Goal: Use online tool/utility: Utilize a website feature to perform a specific function

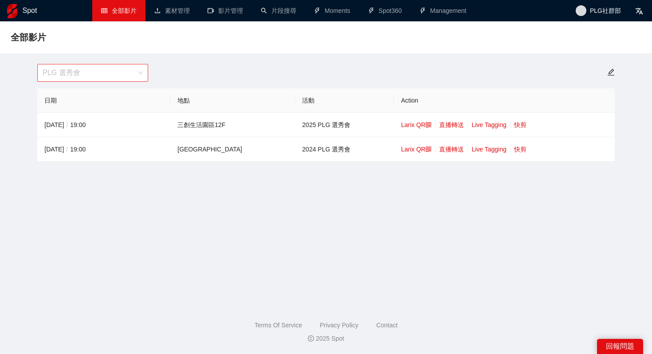
click at [128, 67] on span "PLG 選秀會" at bounding box center [93, 72] width 100 height 17
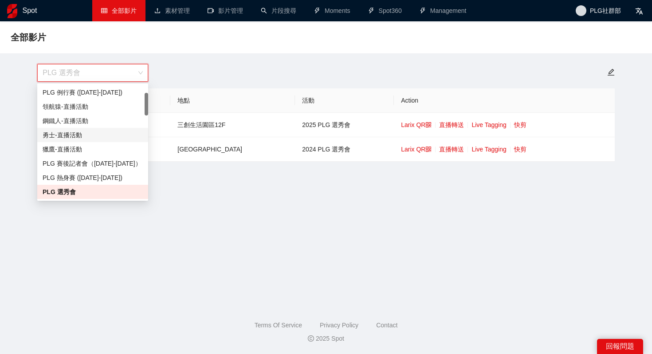
scroll to position [28, 0]
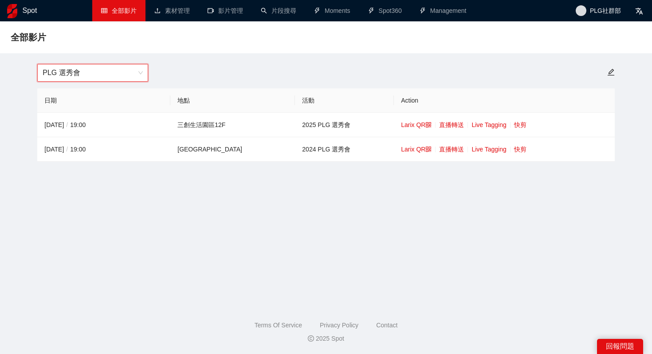
click at [116, 79] on span "PLG 選秀會" at bounding box center [93, 72] width 100 height 17
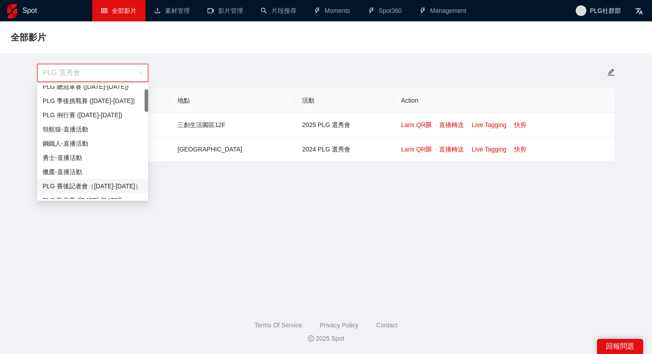
scroll to position [21, 0]
click at [117, 118] on div "PLG 例行賽 ([DATE]-[DATE])" at bounding box center [93, 114] width 100 height 10
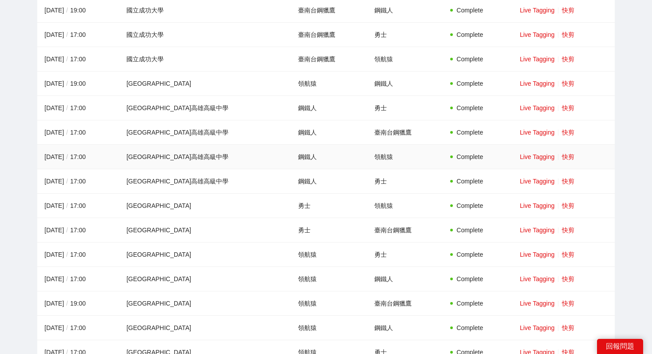
scroll to position [660, 0]
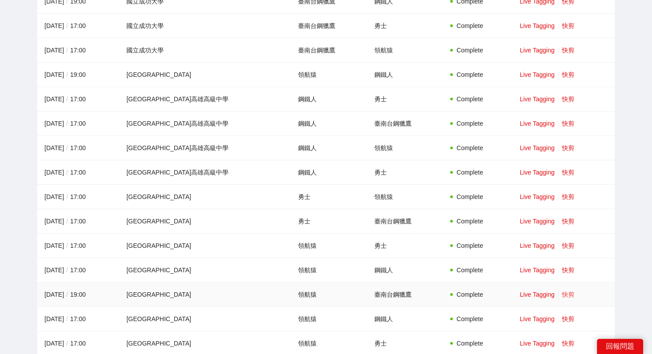
click at [532, 295] on link "快剪" at bounding box center [568, 294] width 12 height 7
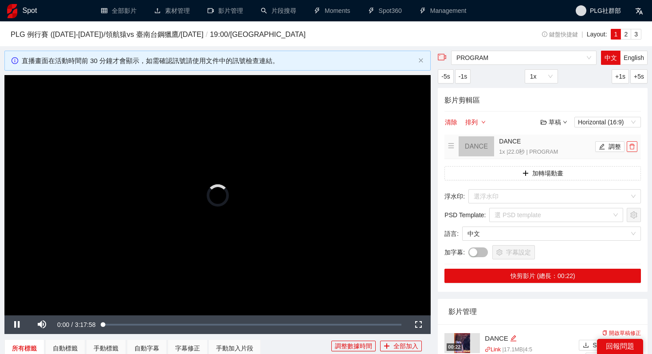
click at [532, 150] on button "button" at bounding box center [632, 146] width 11 height 11
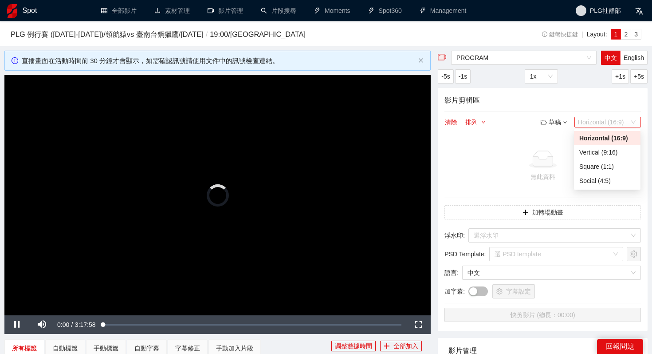
click at [532, 126] on span "Horizontal (16:9)" at bounding box center [607, 122] width 59 height 10
click at [532, 154] on div "Vertical (9:16)" at bounding box center [608, 152] width 56 height 10
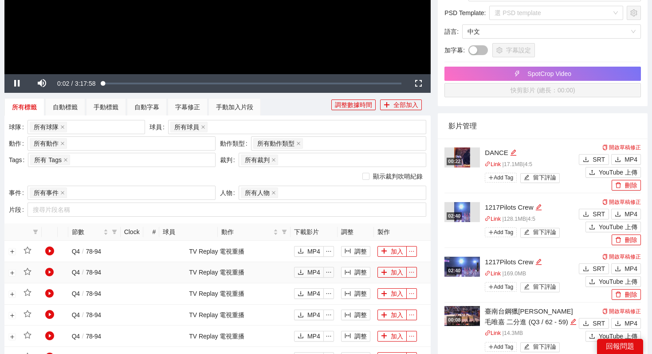
scroll to position [251, 0]
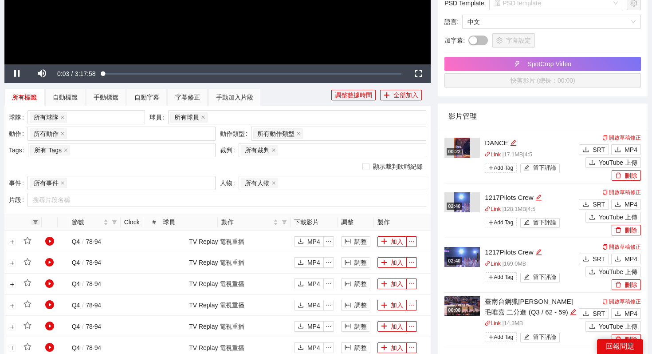
click at [36, 220] on icon "filter" at bounding box center [35, 222] width 5 height 4
click at [56, 237] on span at bounding box center [58, 235] width 43 height 10
click at [70, 251] on span "確 定" at bounding box center [70, 253] width 14 height 10
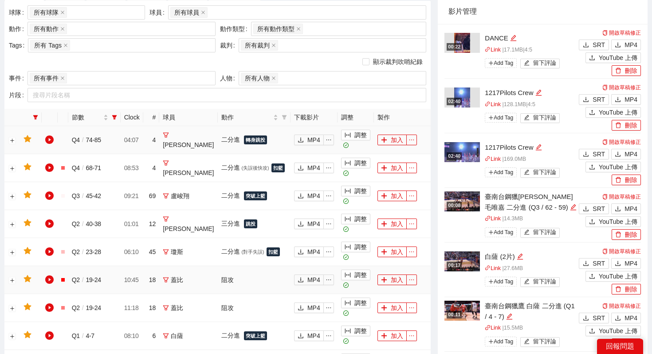
scroll to position [367, 0]
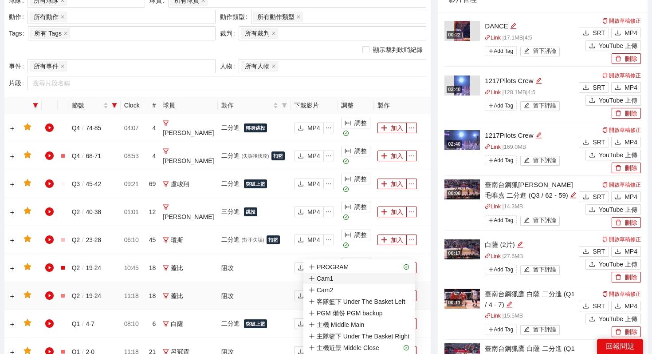
click at [392, 275] on span "Cam1" at bounding box center [359, 278] width 101 height 10
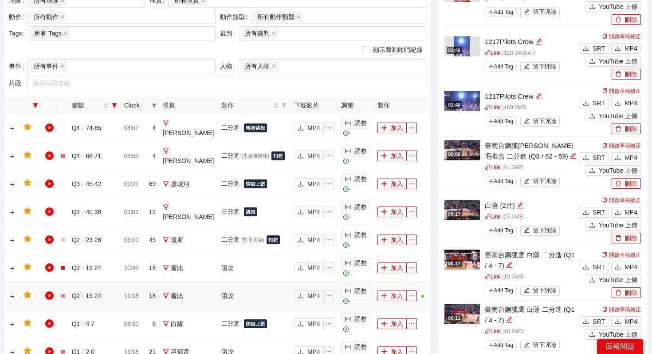
scroll to position [0, 0]
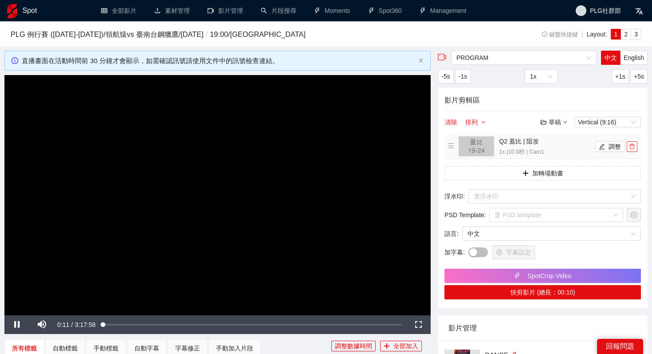
click at [532, 145] on icon "delete" at bounding box center [632, 146] width 6 height 6
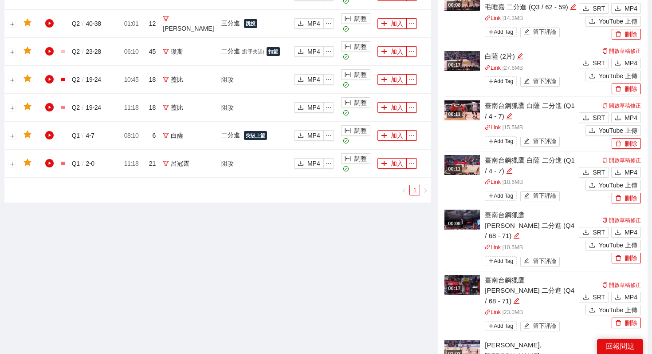
scroll to position [502, 0]
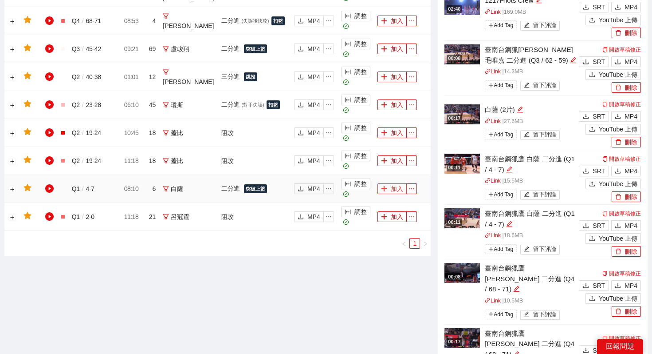
click at [393, 183] on button "加入" at bounding box center [392, 188] width 29 height 11
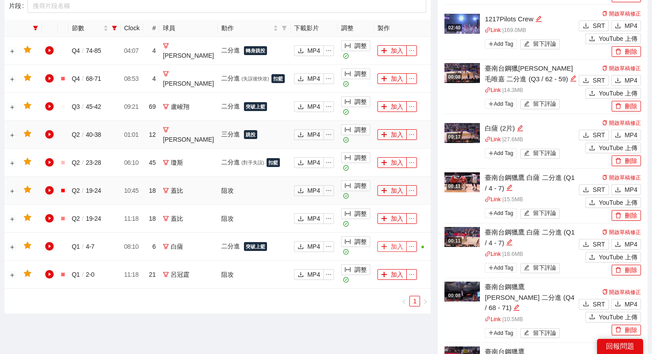
scroll to position [0, 0]
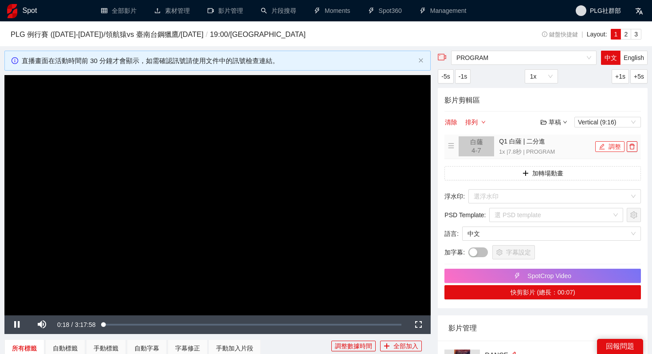
click at [532, 147] on button "調整" at bounding box center [610, 146] width 29 height 11
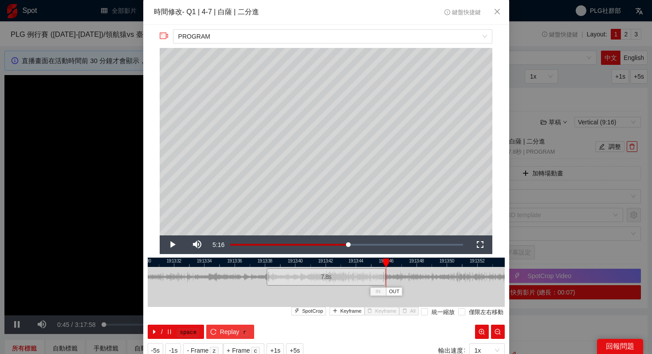
click at [229, 324] on span "Replay" at bounding box center [230, 332] width 20 height 10
click at [175, 324] on button "/ space" at bounding box center [176, 331] width 57 height 14
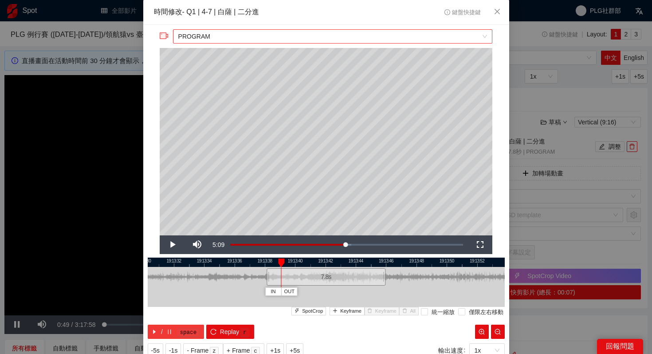
click at [481, 31] on span "PROGRAM" at bounding box center [332, 36] width 309 height 13
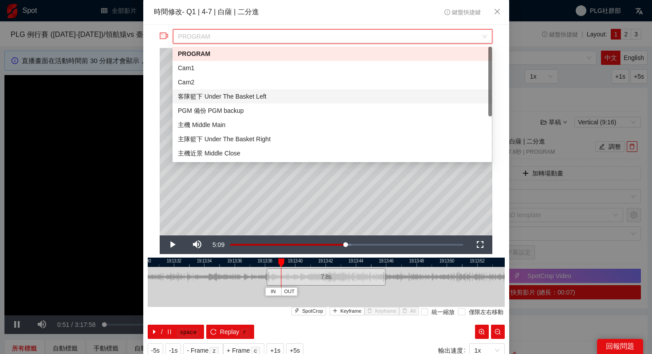
click at [360, 103] on div "客隊籃下 Under The Basket Left" at bounding box center [333, 96] width 320 height 14
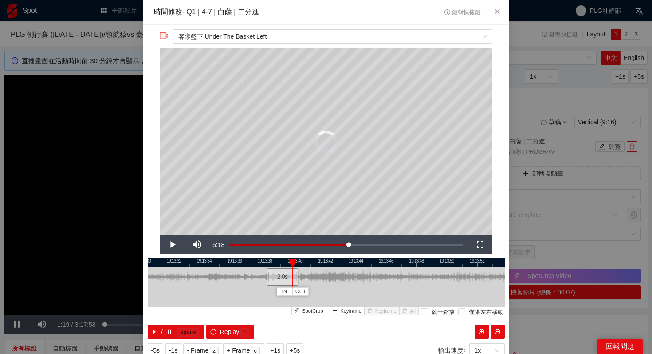
drag, startPoint x: 385, startPoint y: 277, endPoint x: 296, endPoint y: 275, distance: 89.2
click at [296, 275] on div at bounding box center [296, 277] width 5 height 20
drag, startPoint x: 267, startPoint y: 279, endPoint x: 239, endPoint y: 278, distance: 28.0
click at [239, 278] on div at bounding box center [239, 277] width 5 height 20
click at [231, 324] on span "Replay" at bounding box center [230, 332] width 20 height 10
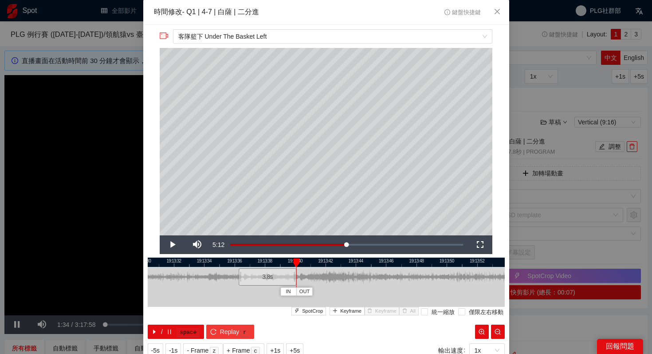
click at [225, 324] on span "Replay" at bounding box center [230, 332] width 20 height 10
click at [178, 324] on kbd "space" at bounding box center [188, 332] width 22 height 9
click at [175, 324] on button "/ space" at bounding box center [176, 331] width 57 height 14
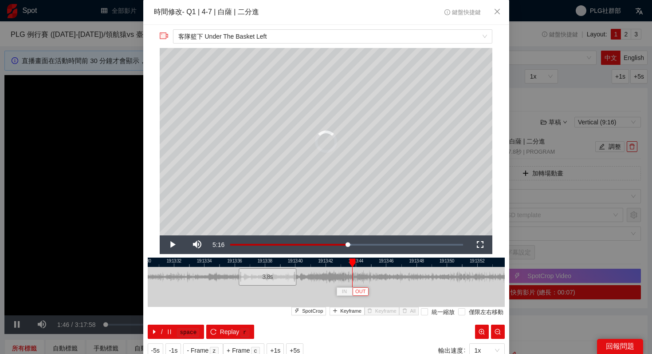
click at [359, 288] on span "OUT" at bounding box center [360, 292] width 11 height 8
click at [222, 262] on div at bounding box center [326, 261] width 357 height 9
click at [203, 263] on div at bounding box center [326, 261] width 357 height 9
click at [228, 290] on span "IN" at bounding box center [228, 292] width 5 height 8
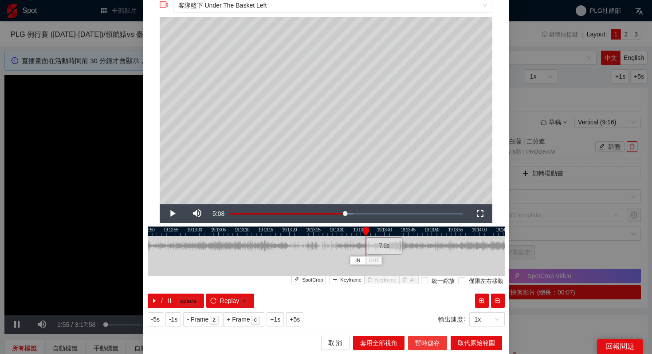
click at [424, 324] on span "暫時儲存" at bounding box center [427, 343] width 25 height 10
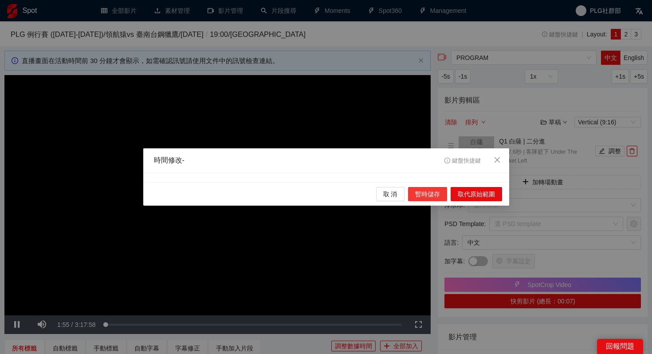
scroll to position [0, 0]
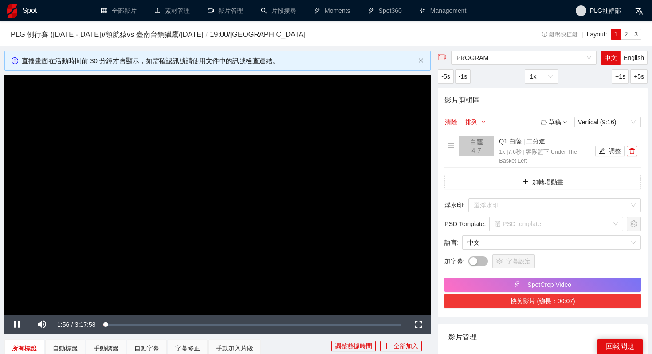
click at [532, 303] on button "快剪影片 (總長：00:07)" at bounding box center [543, 301] width 197 height 14
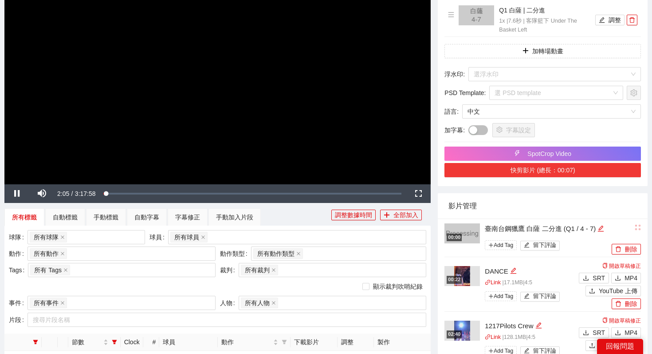
scroll to position [130, 0]
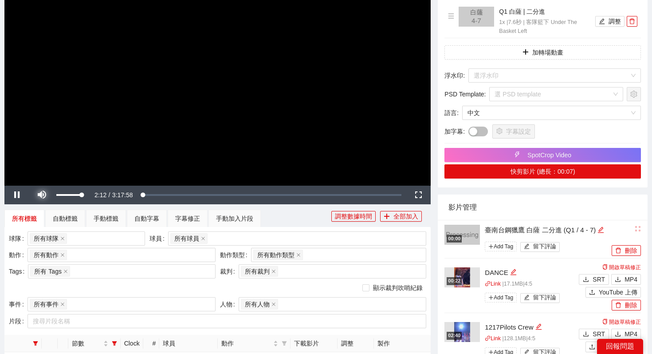
click at [41, 195] on span "Video Player" at bounding box center [41, 195] width 25 height 0
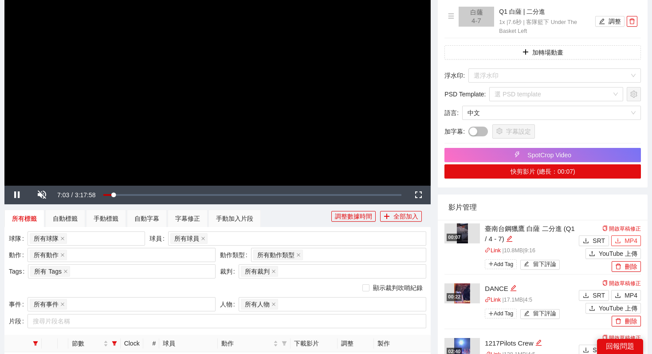
click at [532, 238] on icon "download" at bounding box center [618, 240] width 6 height 6
click at [532, 236] on button "MP4" at bounding box center [627, 240] width 30 height 11
click at [532, 133] on div "字幕設定" at bounding box center [555, 131] width 173 height 14
click at [532, 149] on button "SpotCrop Video" at bounding box center [543, 155] width 197 height 14
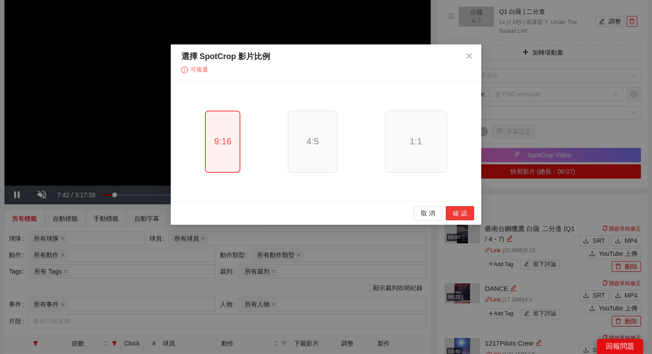
click at [461, 213] on span "確 認" at bounding box center [460, 213] width 14 height 10
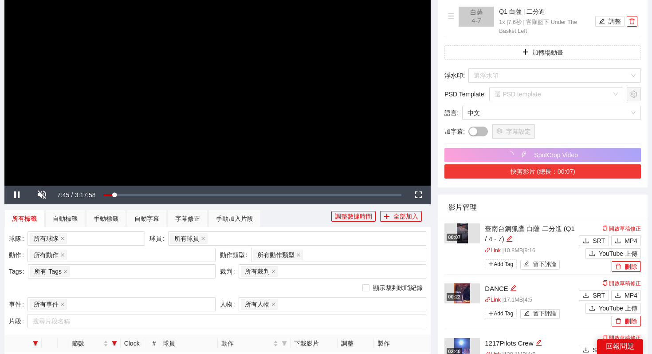
click at [532, 175] on button "快剪影片 (總長：00:07)" at bounding box center [543, 171] width 197 height 14
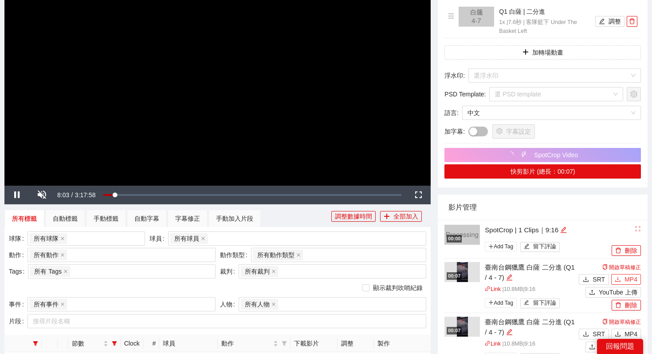
click at [532, 281] on span "MP4" at bounding box center [631, 279] width 13 height 10
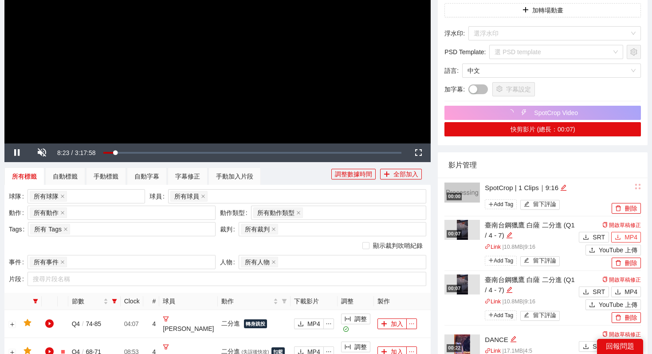
scroll to position [177, 0]
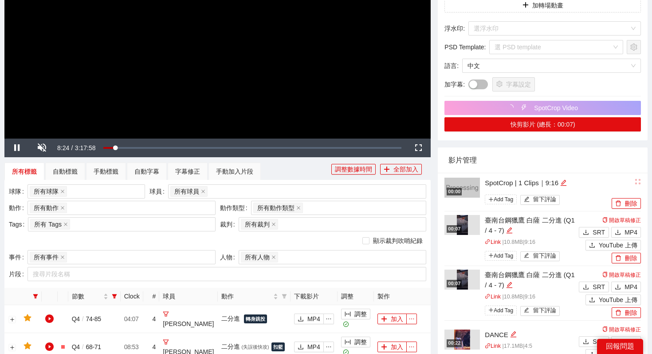
click at [465, 225] on img at bounding box center [462, 225] width 11 height 20
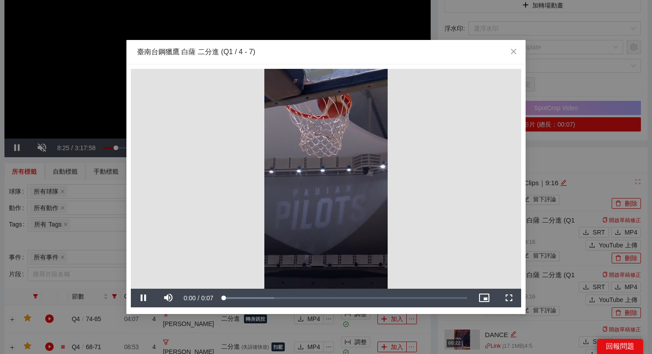
click at [532, 212] on div "**********" at bounding box center [326, 177] width 652 height 354
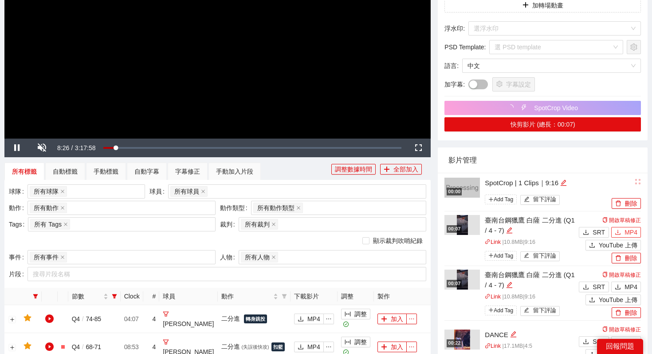
click at [532, 230] on span "MP4" at bounding box center [631, 232] width 13 height 10
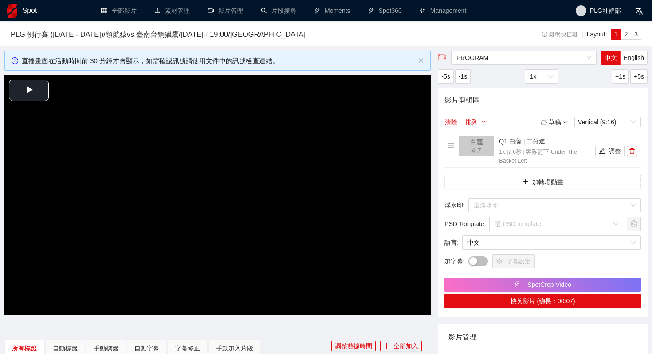
scroll to position [177, 0]
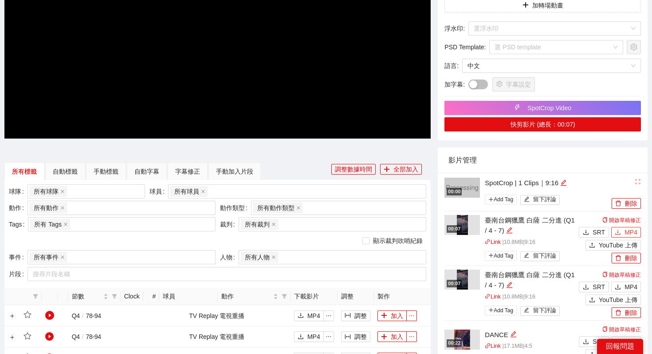
click at [621, 229] on icon "download" at bounding box center [618, 232] width 6 height 6
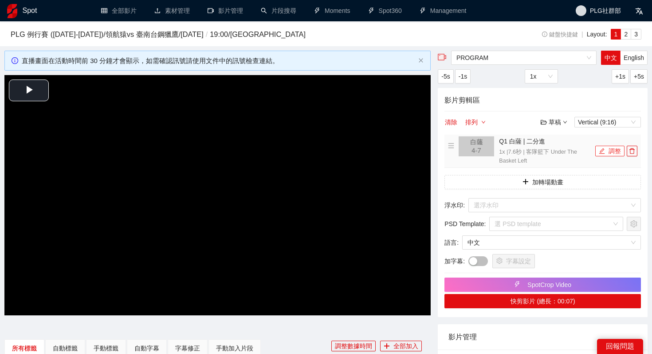
click at [604, 152] on icon "edit" at bounding box center [602, 151] width 6 height 6
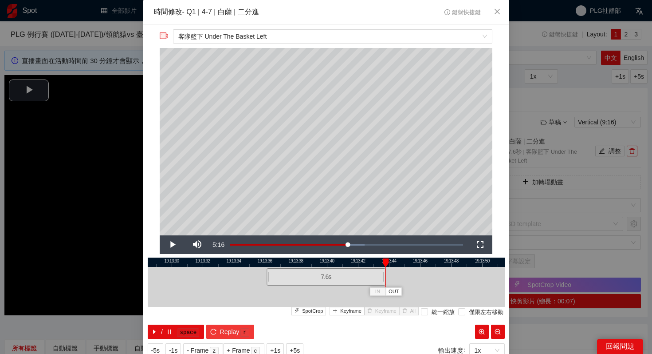
click at [225, 328] on span "Replay" at bounding box center [230, 332] width 20 height 10
click at [178, 332] on kbd "space" at bounding box center [188, 332] width 22 height 9
click at [57, 55] on div "**********" at bounding box center [326, 177] width 652 height 354
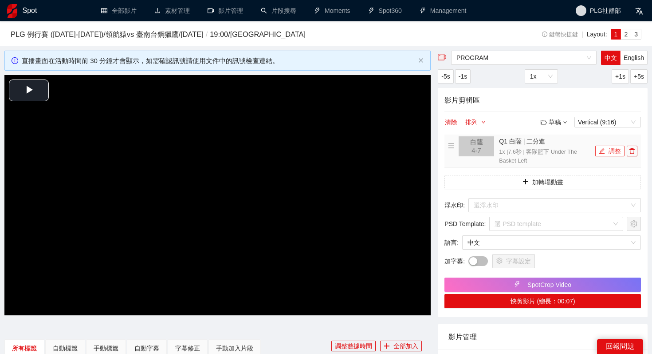
click at [616, 154] on button "調整" at bounding box center [610, 151] width 29 height 11
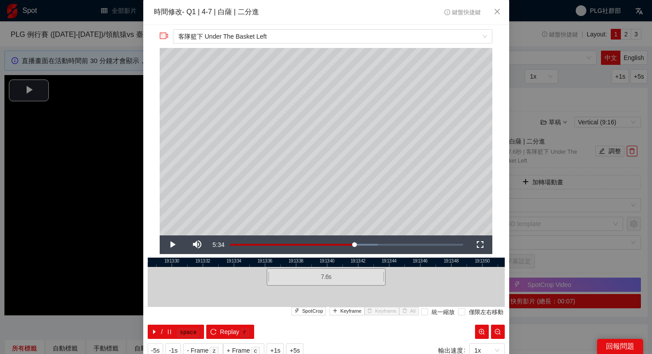
click at [246, 260] on div at bounding box center [326, 261] width 357 height 9
click at [173, 332] on button "/ space" at bounding box center [176, 331] width 57 height 14
click at [236, 321] on div "19:13:28 19:13:30 19:13:32 19:13:34 19:13:36 19:13:38 19:13:40 19:13:42 19:13:4…" at bounding box center [326, 297] width 357 height 81
click at [195, 264] on div at bounding box center [326, 261] width 357 height 9
click at [205, 262] on div at bounding box center [326, 261] width 357 height 9
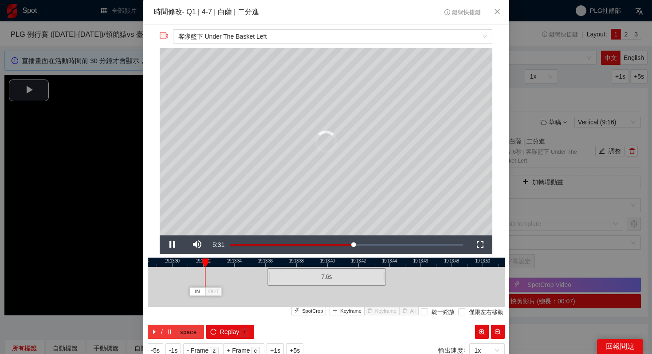
click at [158, 329] on button "/ space" at bounding box center [176, 331] width 57 height 14
click at [230, 262] on div at bounding box center [326, 261] width 357 height 9
click at [172, 245] on span "Video Player" at bounding box center [172, 245] width 25 height 0
click at [170, 267] on div at bounding box center [326, 277] width 357 height 20
click at [173, 262] on div at bounding box center [326, 261] width 357 height 9
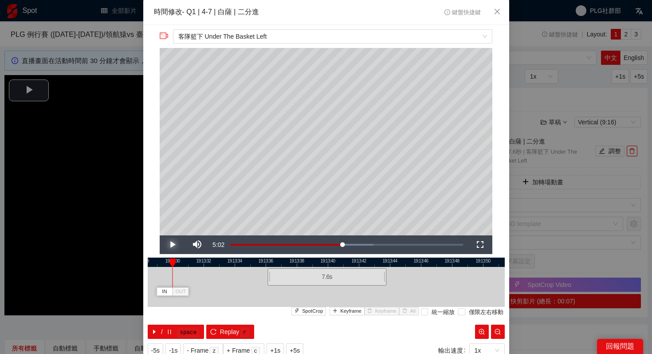
click at [174, 245] on span "Video Player" at bounding box center [172, 245] width 25 height 0
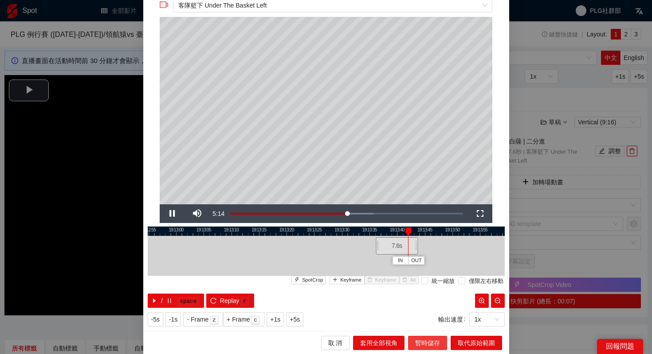
click at [439, 340] on span "暫時儲存" at bounding box center [427, 343] width 25 height 10
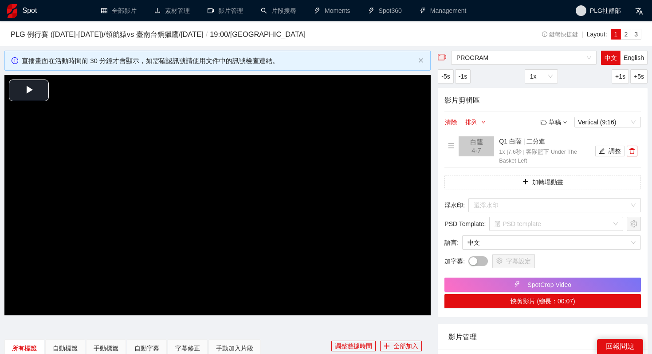
scroll to position [0, 0]
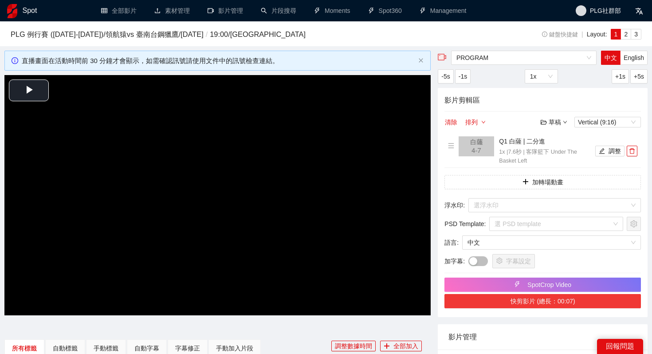
click at [553, 303] on button "快剪影片 (總長：00:07)" at bounding box center [543, 301] width 197 height 14
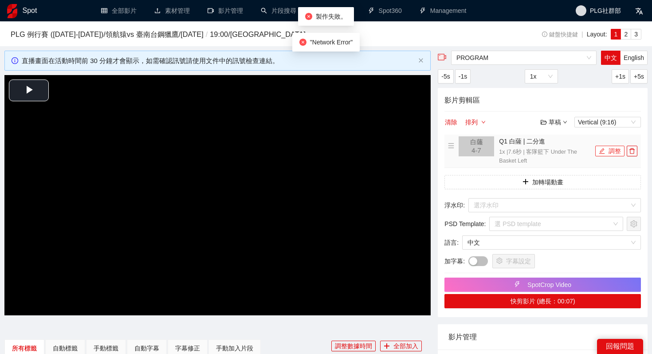
click at [597, 152] on button "調整" at bounding box center [610, 151] width 29 height 11
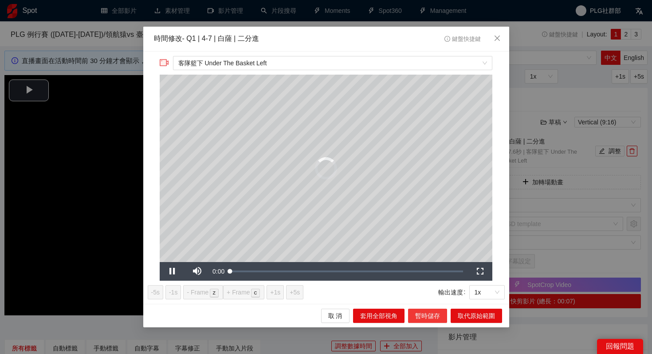
click at [425, 315] on span "暫時儲存" at bounding box center [427, 316] width 25 height 10
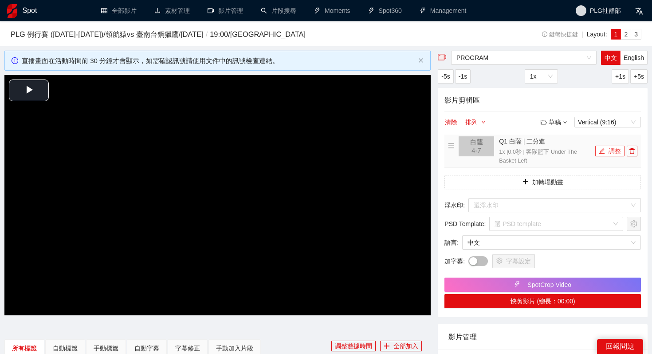
click at [607, 152] on button "調整" at bounding box center [610, 151] width 29 height 11
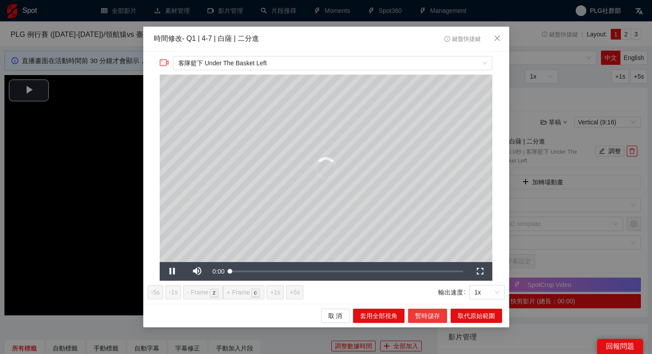
click at [438, 311] on span "暫時儲存" at bounding box center [427, 316] width 25 height 10
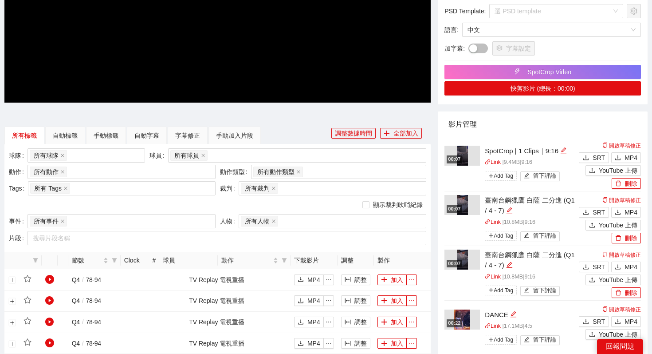
scroll to position [282, 0]
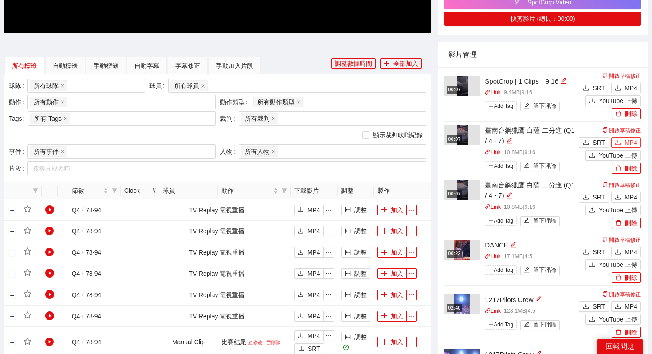
click at [618, 144] on icon "download" at bounding box center [618, 142] width 6 height 6
